Goal: Task Accomplishment & Management: Manage account settings

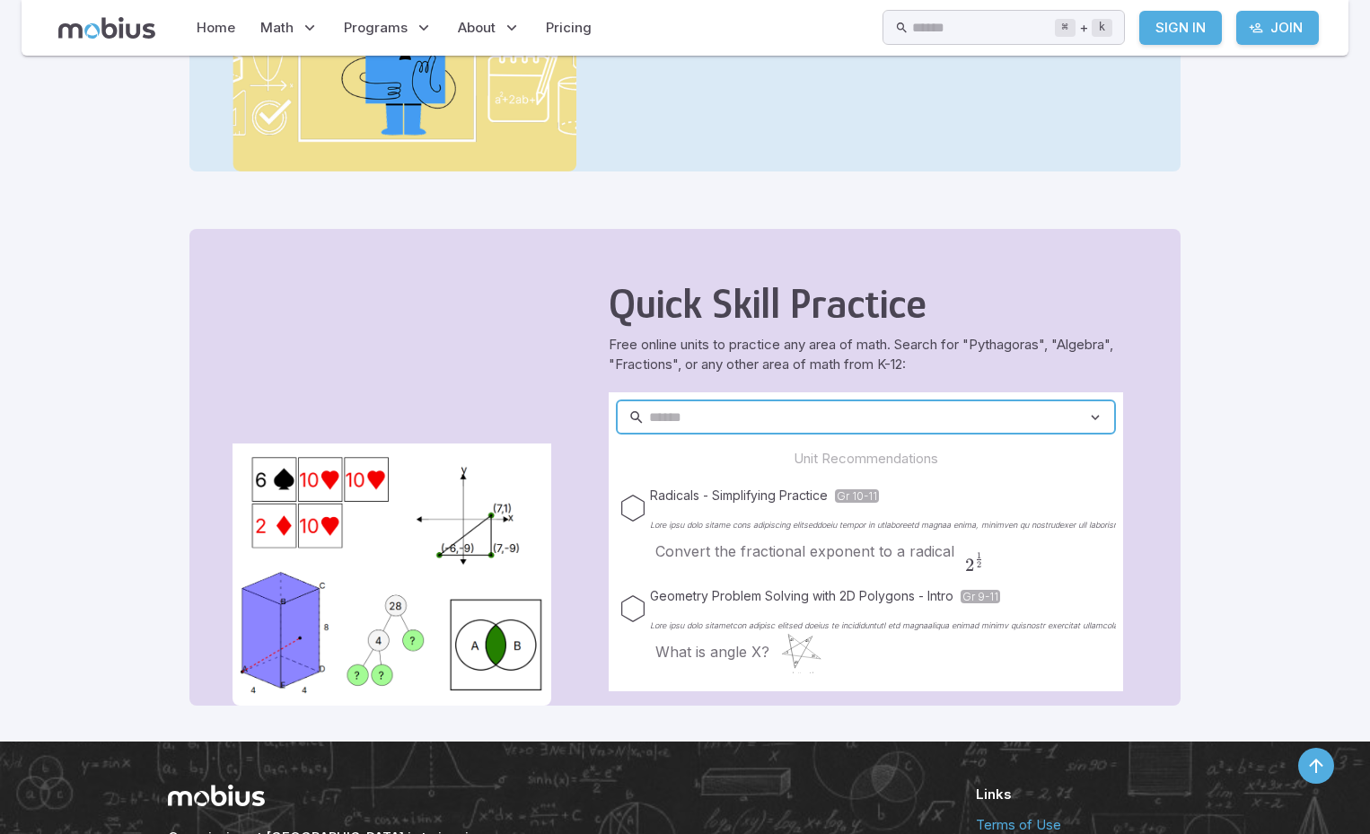
scroll to position [880, 0]
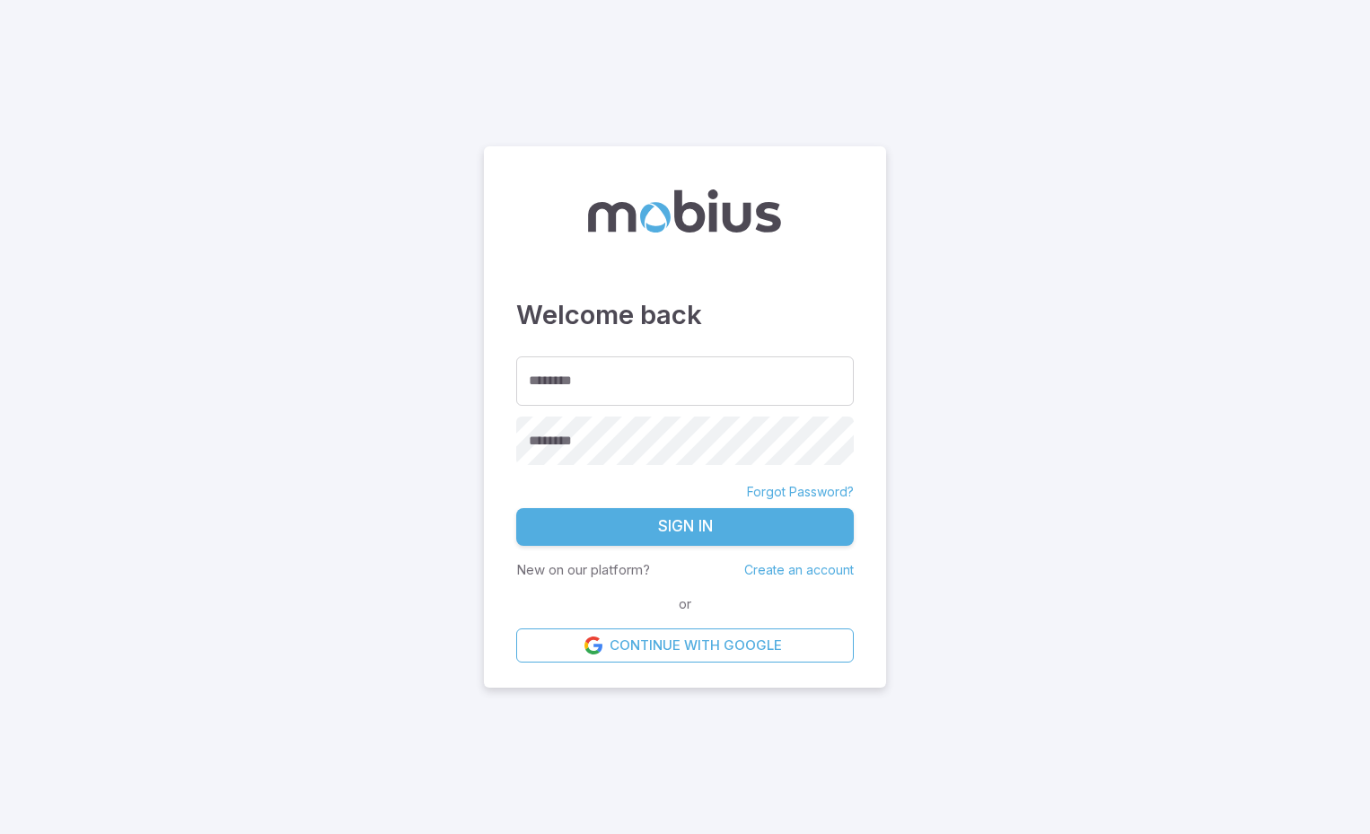
click at [277, 425] on main "Welcome back ******** ******** ******** Forgot Password? Sign In New on our pla…" at bounding box center [685, 417] width 1370 height 834
